Goal: Task Accomplishment & Management: Use online tool/utility

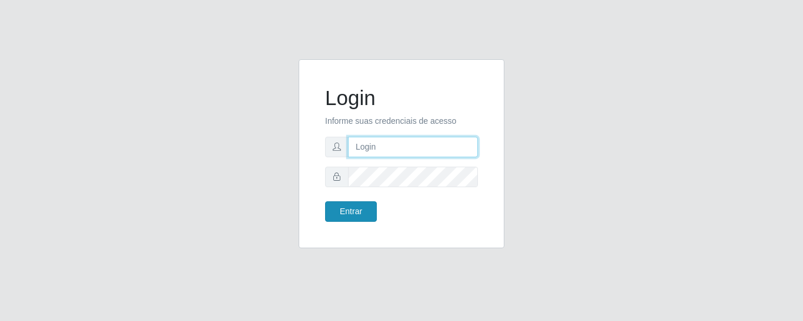
type input "precobom@[PERSON_NAME]"
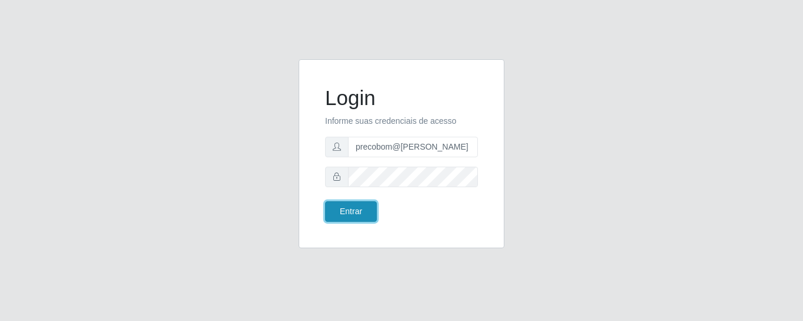
click at [357, 208] on button "Entrar" at bounding box center [351, 212] width 52 height 21
click at [355, 203] on button "Entrar" at bounding box center [351, 212] width 52 height 21
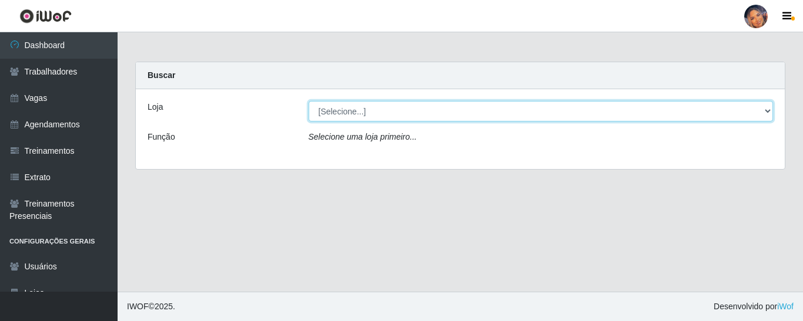
drag, startPoint x: 375, startPoint y: 111, endPoint x: 375, endPoint y: 119, distance: 8.2
click at [375, 111] on select "[Selecione...] Supermercado Preço Bom" at bounding box center [541, 111] width 465 height 21
select select "169"
click at [309, 101] on select "[Selecione...] Supermercado Preço Bom" at bounding box center [541, 111] width 465 height 21
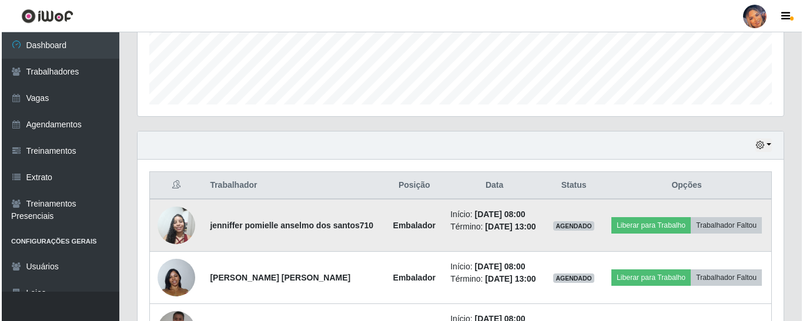
scroll to position [433, 0]
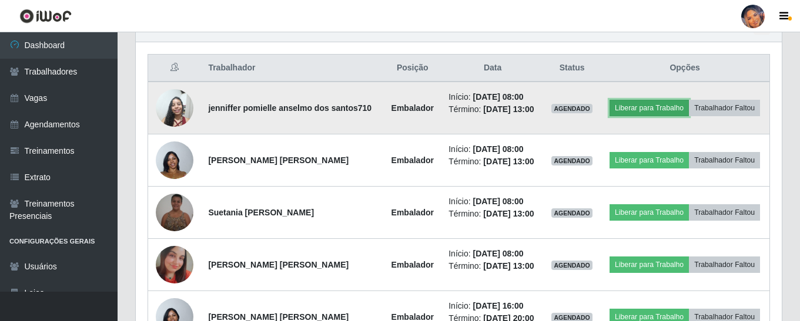
click at [651, 109] on button "Liberar para Trabalho" at bounding box center [648, 108] width 79 height 16
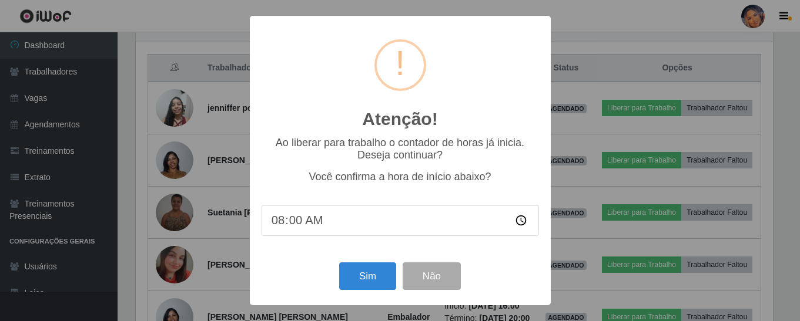
scroll to position [244, 640]
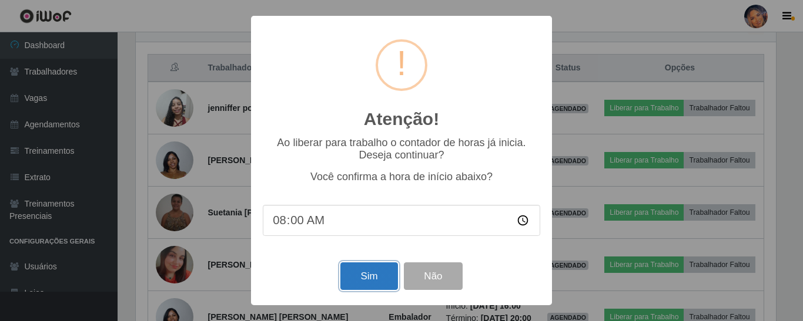
click at [375, 277] on button "Sim" at bounding box center [368, 277] width 57 height 28
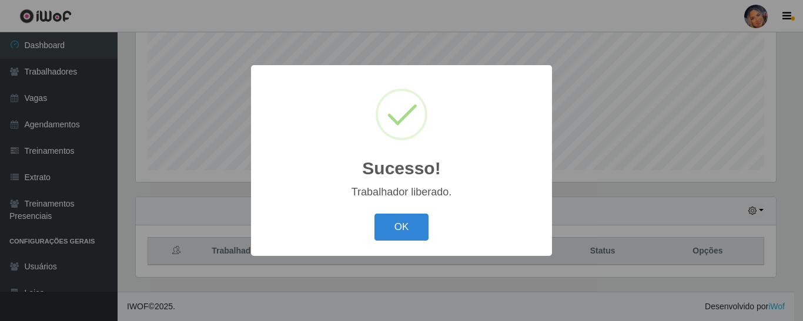
click at [415, 242] on div "OK Cancel" at bounding box center [401, 226] width 277 height 33
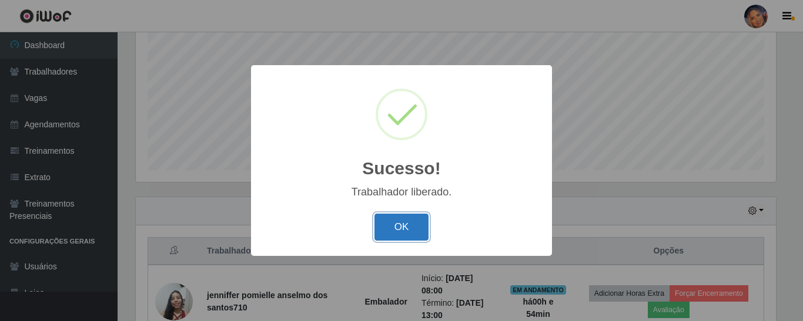
click at [421, 233] on button "OK" at bounding box center [401, 228] width 55 height 28
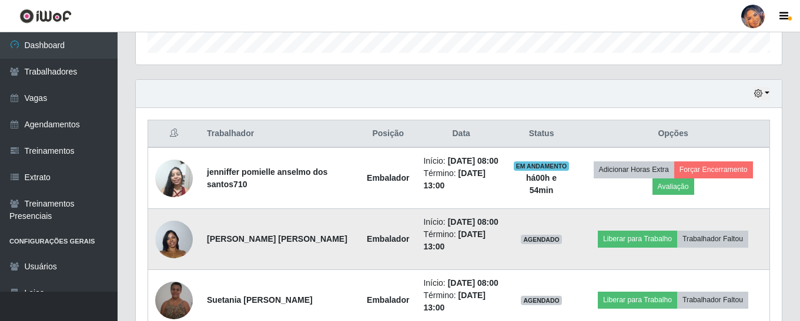
scroll to position [426, 0]
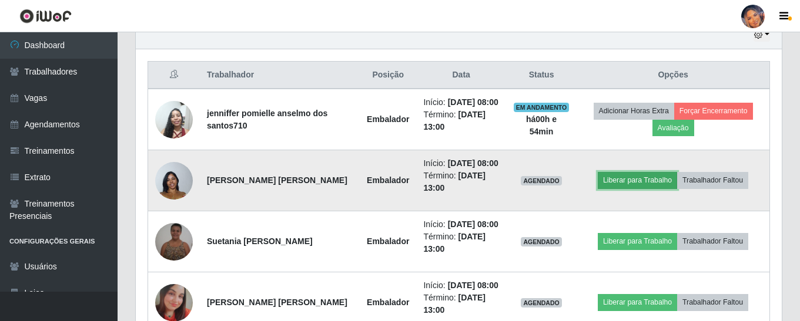
click at [628, 189] on button "Liberar para Trabalho" at bounding box center [637, 180] width 79 height 16
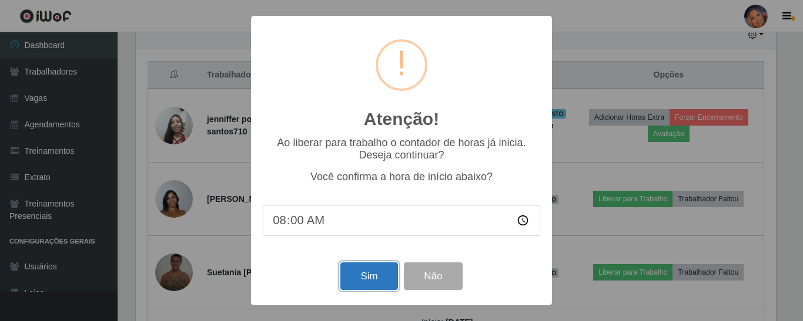
click at [363, 277] on button "Sim" at bounding box center [368, 277] width 57 height 28
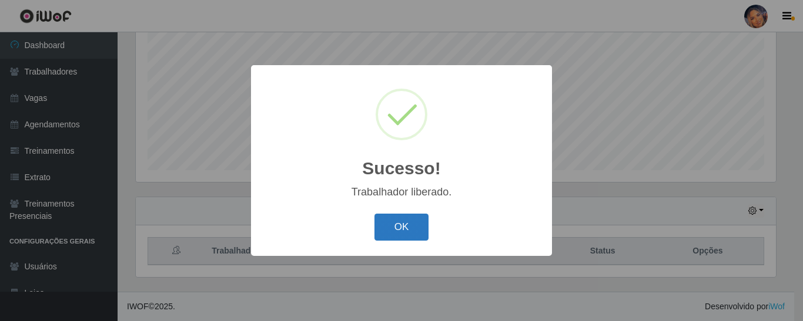
click at [388, 229] on button "OK" at bounding box center [401, 228] width 55 height 28
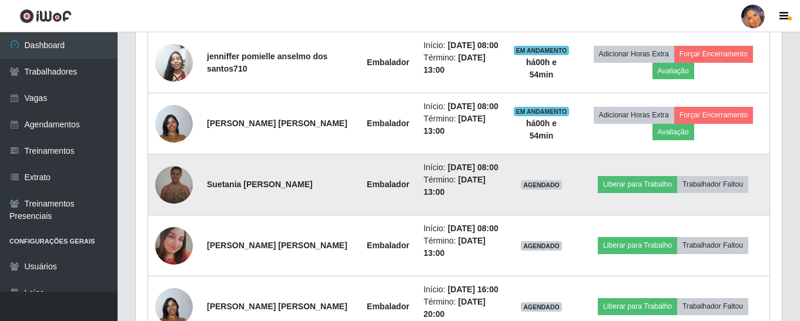
scroll to position [485, 0]
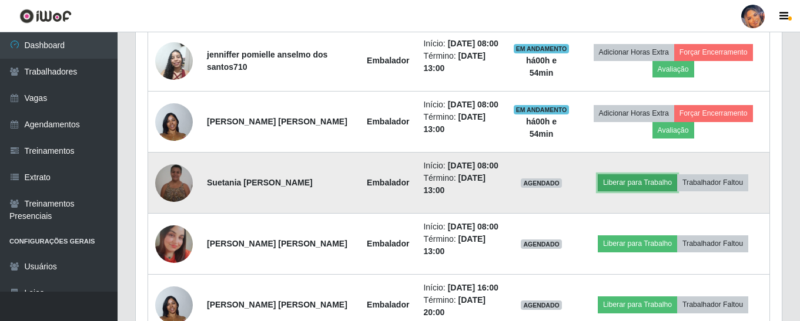
click at [622, 191] on button "Liberar para Trabalho" at bounding box center [637, 183] width 79 height 16
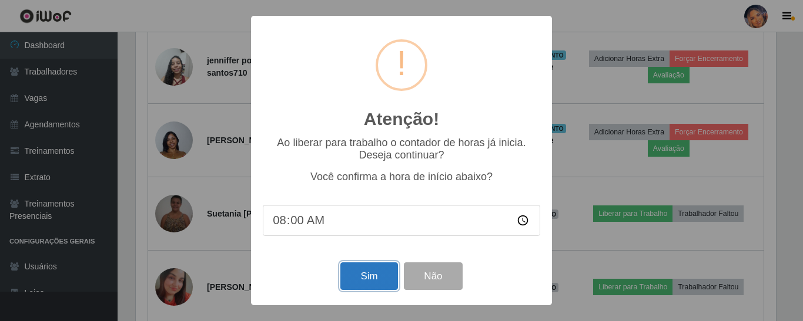
click at [371, 283] on button "Sim" at bounding box center [368, 277] width 57 height 28
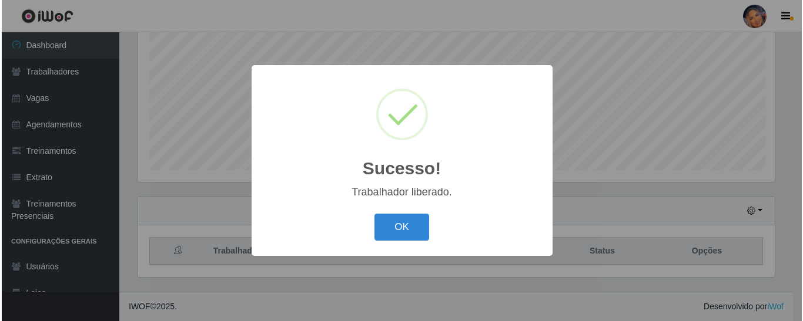
scroll to position [0, 0]
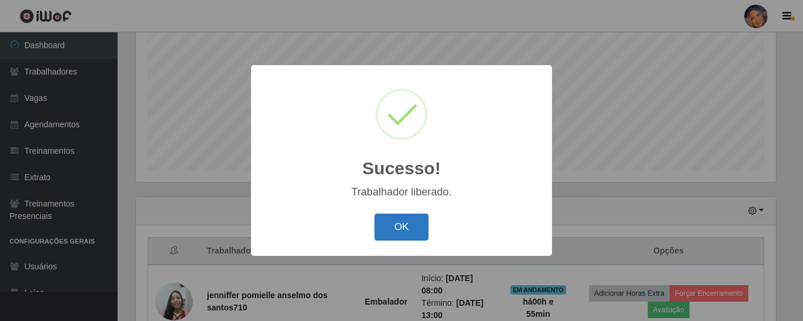
click at [399, 223] on button "OK" at bounding box center [401, 228] width 55 height 28
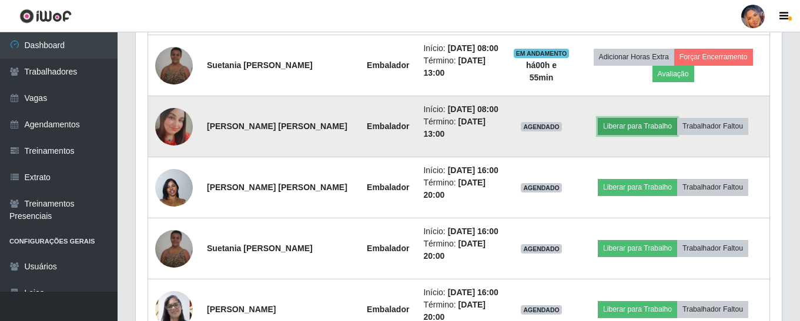
click at [633, 135] on button "Liberar para Trabalho" at bounding box center [637, 126] width 79 height 16
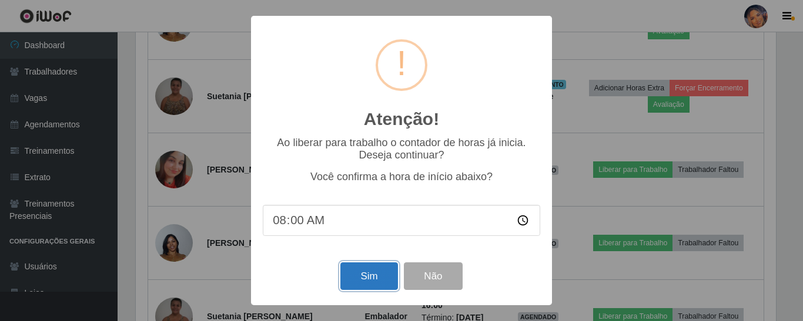
click at [353, 276] on button "Sim" at bounding box center [368, 277] width 57 height 28
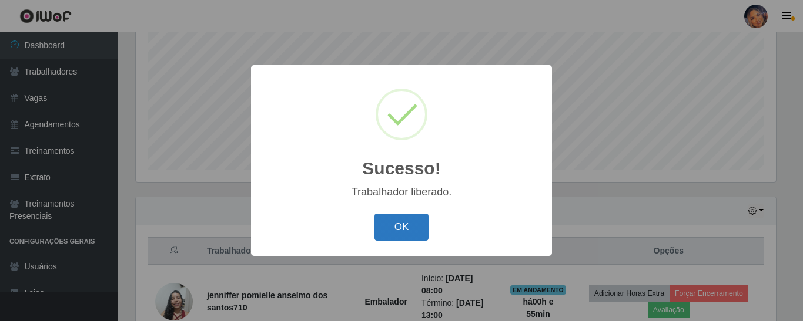
click at [394, 224] on button "OK" at bounding box center [401, 228] width 55 height 28
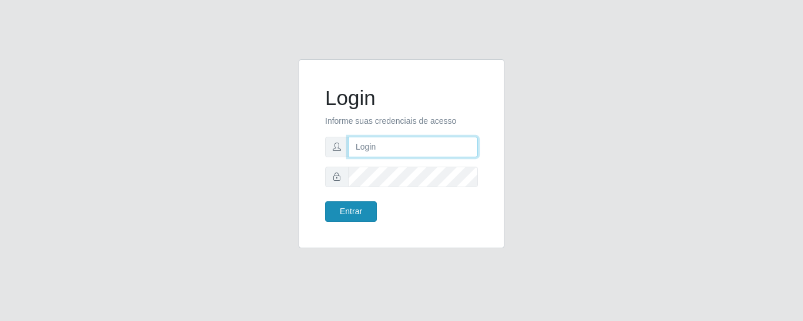
type input "precobom@[PERSON_NAME]"
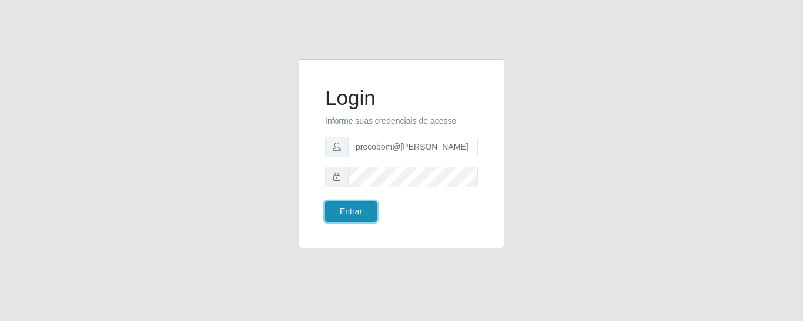
click at [346, 220] on button "Entrar" at bounding box center [351, 212] width 52 height 21
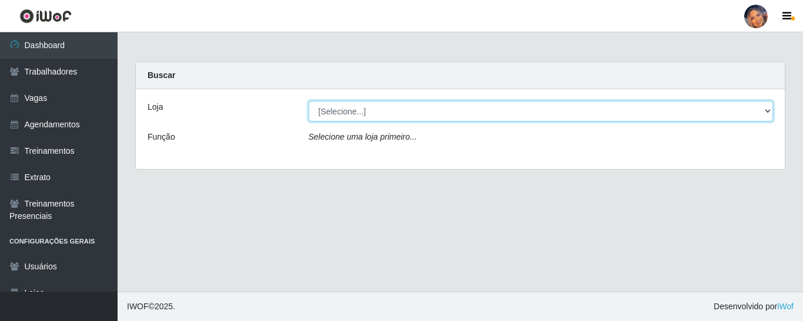
click at [406, 111] on select "[Selecione...] Supermercado Preço Bom" at bounding box center [541, 111] width 465 height 21
select select "169"
click at [309, 101] on select "[Selecione...] Supermercado Preço Bom" at bounding box center [541, 111] width 465 height 21
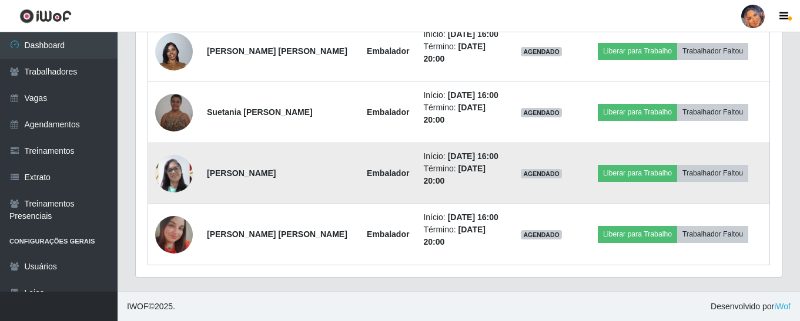
scroll to position [837, 0]
